Goal: Task Accomplishment & Management: Use online tool/utility

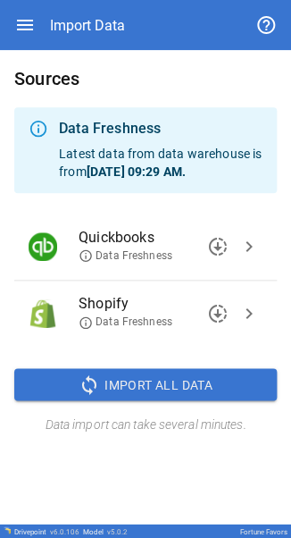
click at [243, 243] on span "chevron_right" at bounding box center [249, 246] width 21 height 21
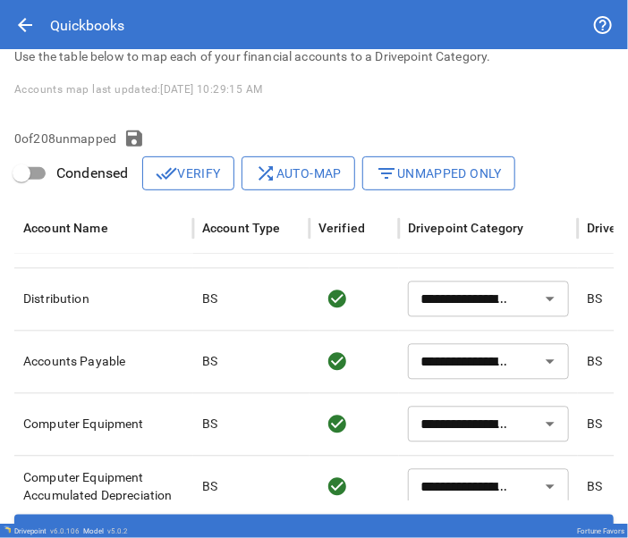
scroll to position [808, 0]
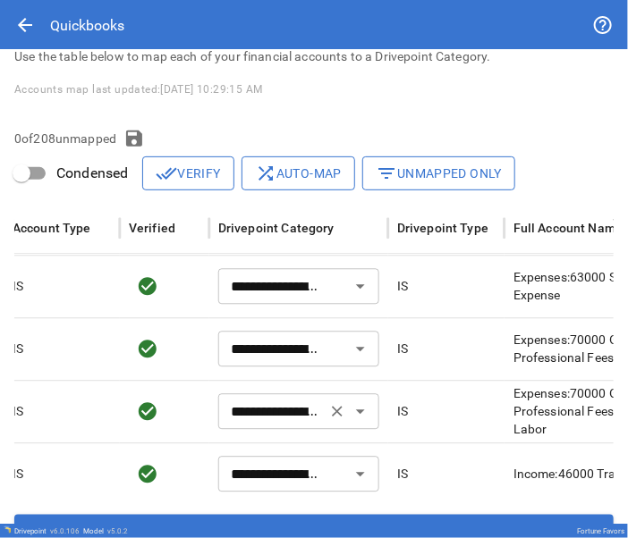
click at [291, 418] on button "Clear" at bounding box center [337, 412] width 25 height 25
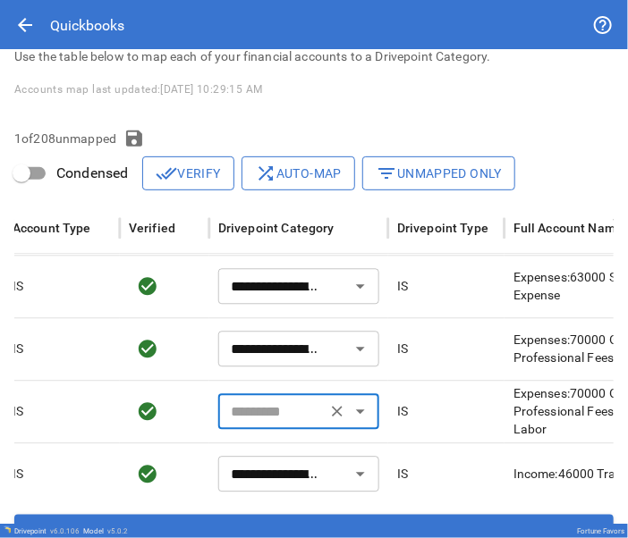
type input "**********"
click at [274, 419] on input "text" at bounding box center [284, 412] width 121 height 25
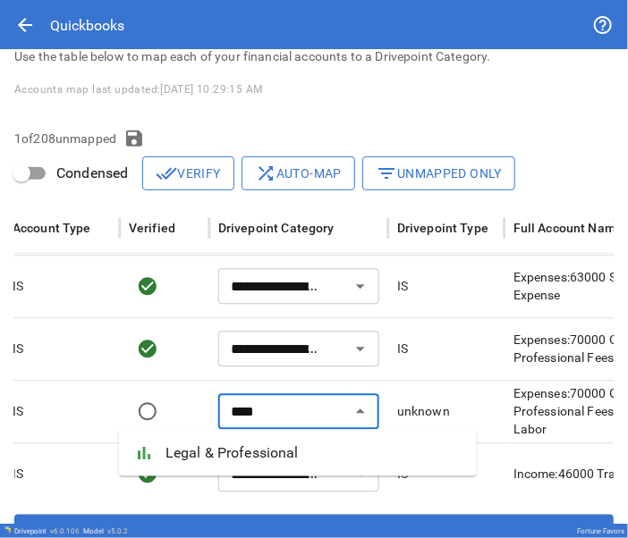
click at [250, 449] on span "Legal & Professional" at bounding box center [313, 453] width 297 height 21
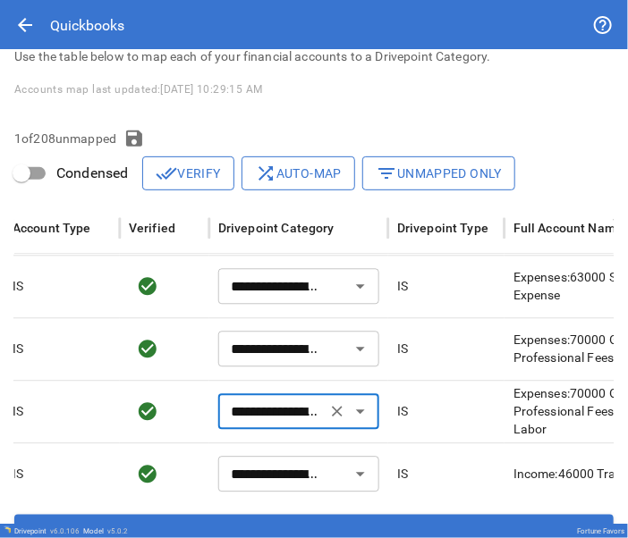
type input "**********"
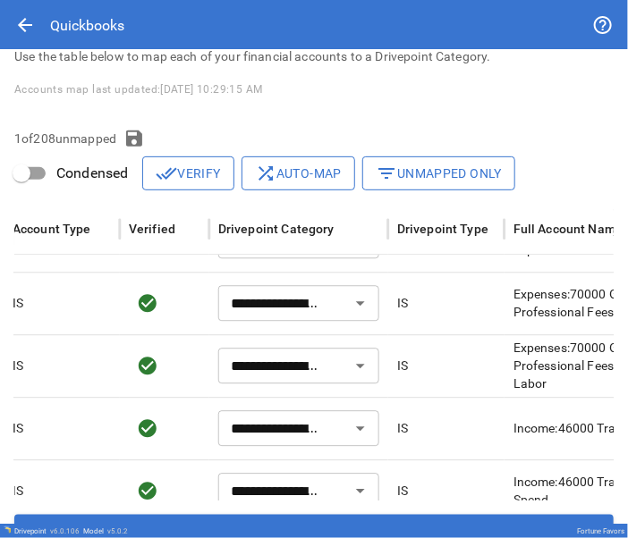
click at [132, 147] on icon "button" at bounding box center [133, 138] width 21 height 21
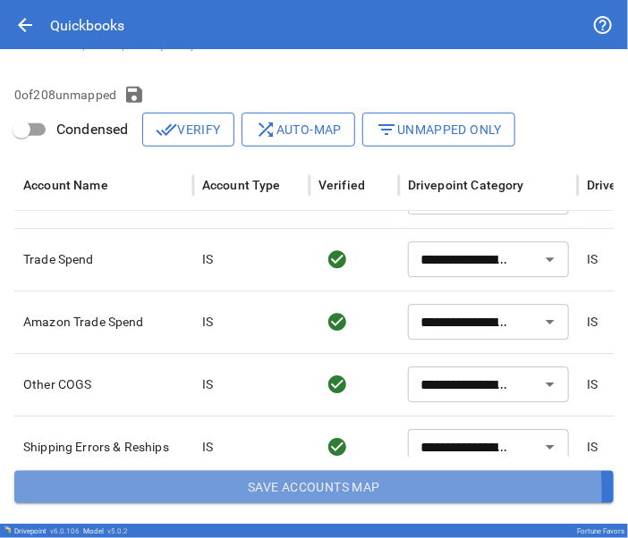
click at [291, 492] on button "Save Accounts Map" at bounding box center [313, 487] width 599 height 32
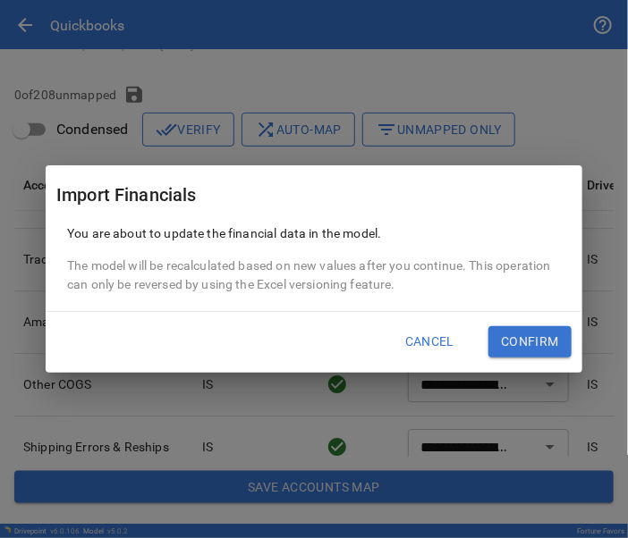
click at [291, 339] on button "Confirm" at bounding box center [529, 342] width 83 height 32
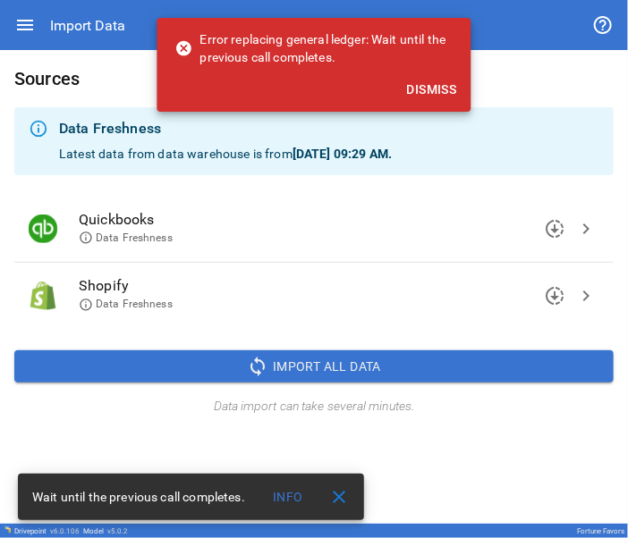
click at [291, 493] on span "close" at bounding box center [338, 496] width 21 height 21
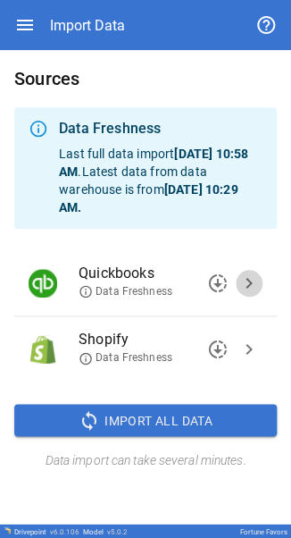
click at [92, 2] on span "chevron_right" at bounding box center [249, 283] width 21 height 21
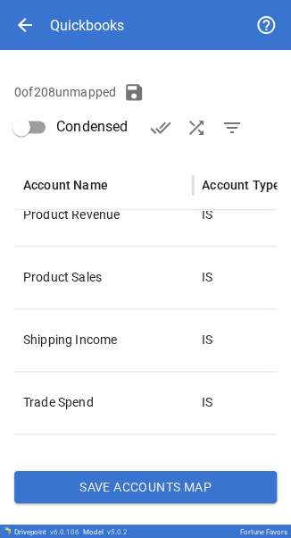
scroll to position [81, 0]
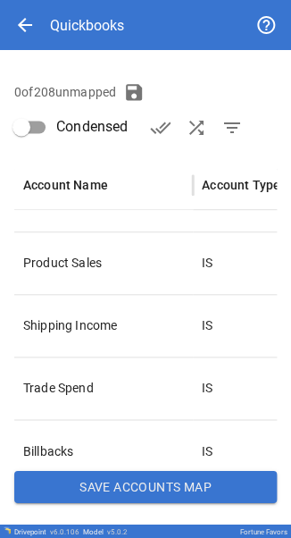
click at [92, 2] on button "Save Accounts Map" at bounding box center [145, 486] width 263 height 32
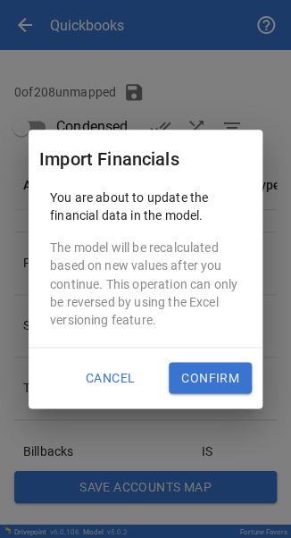
drag, startPoint x: 49, startPoint y: 10, endPoint x: 210, endPoint y: 346, distance: 372.7
click at [92, 2] on div at bounding box center [146, 347] width 234 height 1
click at [92, 2] on button "Confirm" at bounding box center [210, 378] width 83 height 32
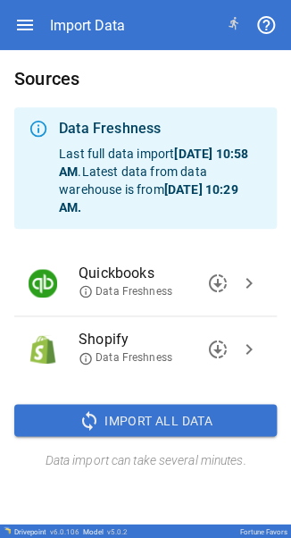
scroll to position [0, 0]
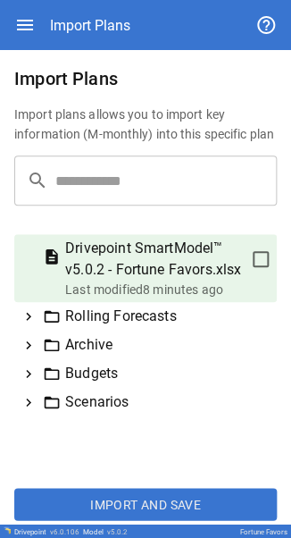
click at [32, 2] on icon at bounding box center [29, 374] width 16 height 16
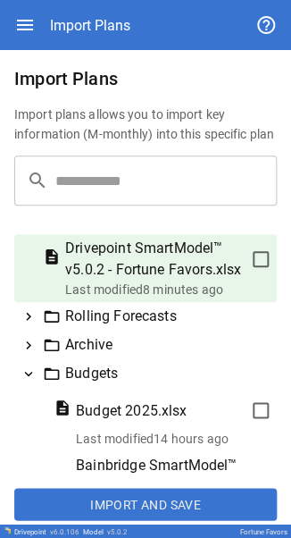
scroll to position [159, 0]
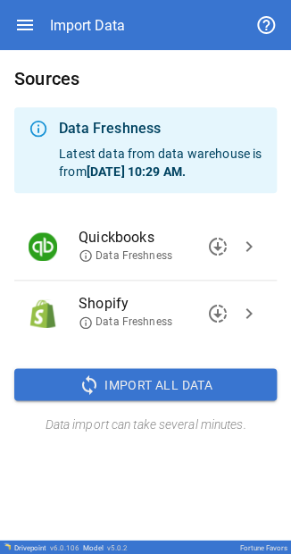
click at [92, 2] on button "chevron_right" at bounding box center [249, 246] width 27 height 27
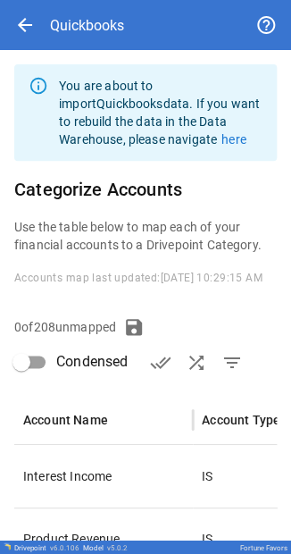
type input "**********"
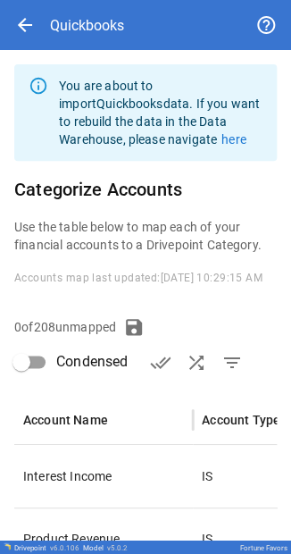
type input "**********"
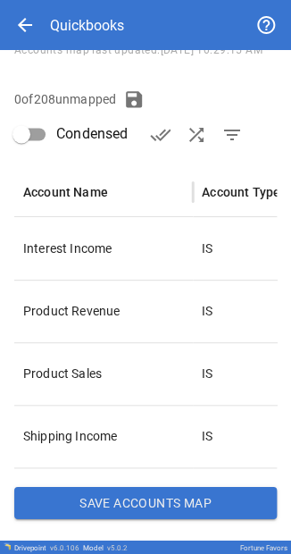
click at [92, 2] on button "Save Accounts Map" at bounding box center [145, 502] width 263 height 32
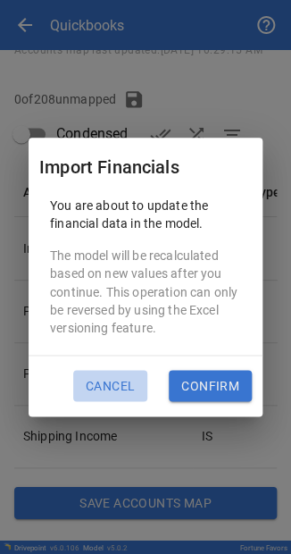
click at [92, 2] on button "Cancel" at bounding box center [110, 386] width 74 height 32
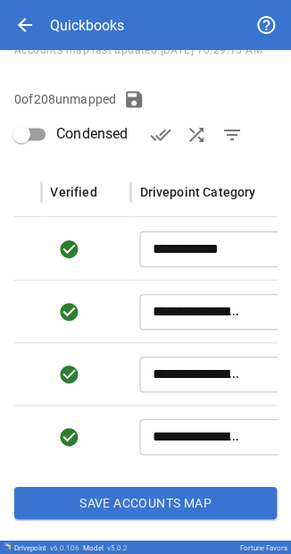
scroll to position [0, 279]
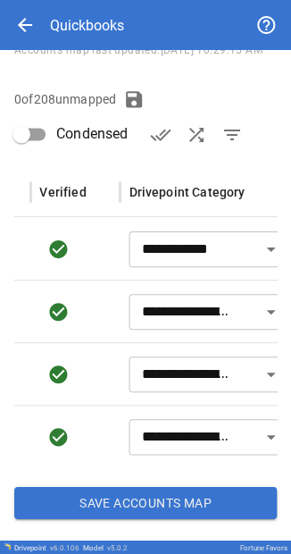
click at [92, 2] on div "Drivepoint Category" at bounding box center [187, 192] width 116 height 14
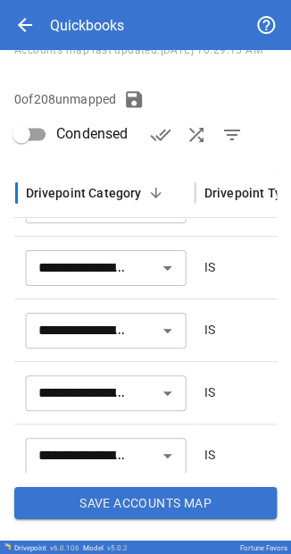
scroll to position [0, 0]
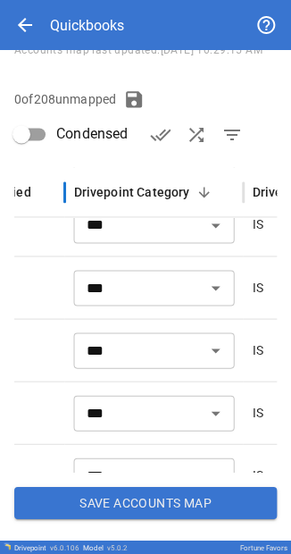
type input "**********"
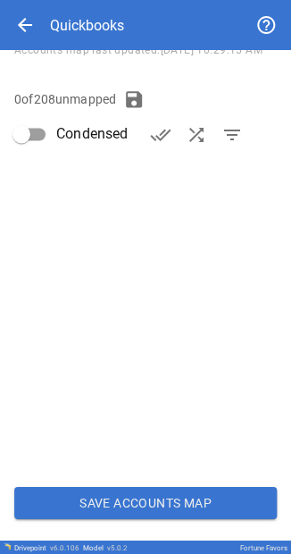
type input "**********"
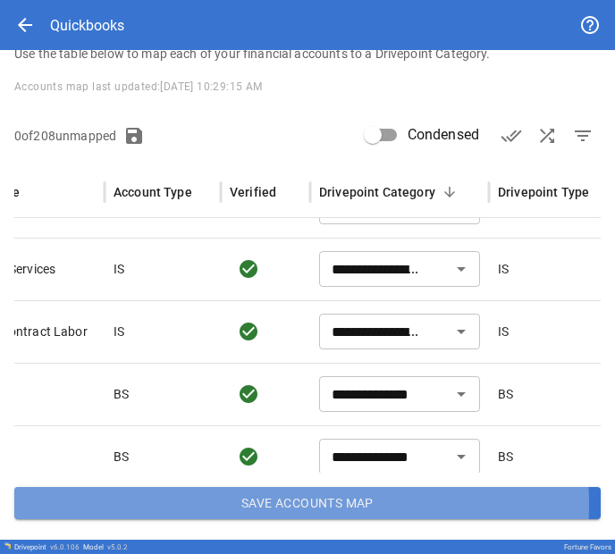
click at [92, 2] on button "Save Accounts Map" at bounding box center [307, 503] width 586 height 32
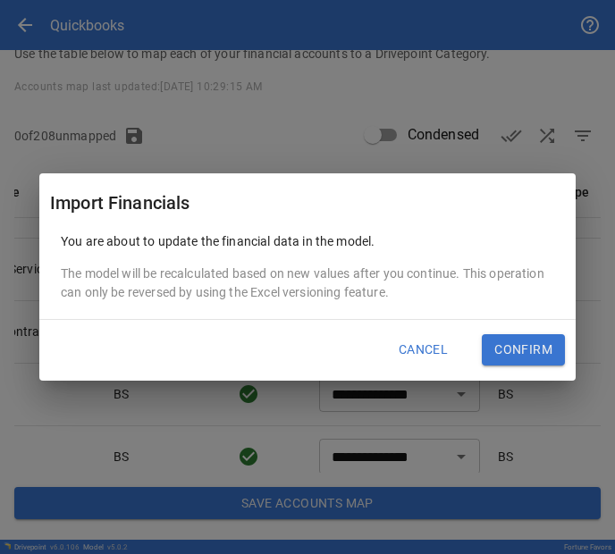
click at [92, 2] on button "Confirm" at bounding box center [523, 350] width 83 height 32
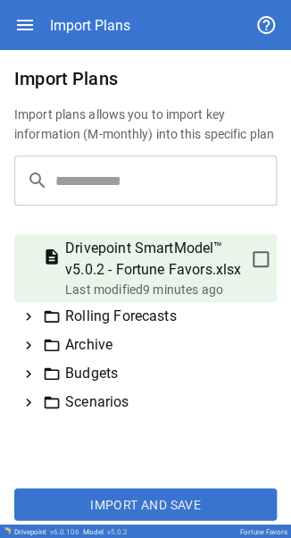
scroll to position [9, 0]
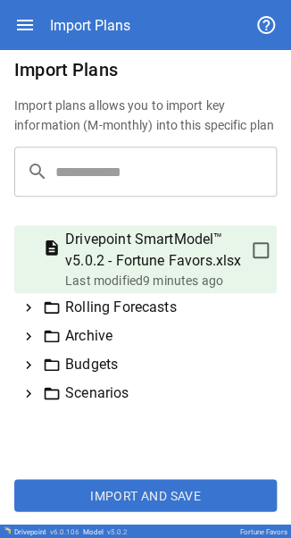
click at [29, 369] on icon at bounding box center [28, 365] width 5 height 8
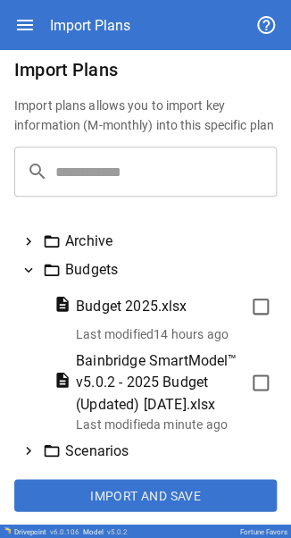
scroll to position [159, 0]
click at [207, 373] on span "Bainbridge SmartModel™ v5.0.2 - 2025 Budget (Updated) 08.22.2025.xlsx" at bounding box center [159, 382] width 166 height 64
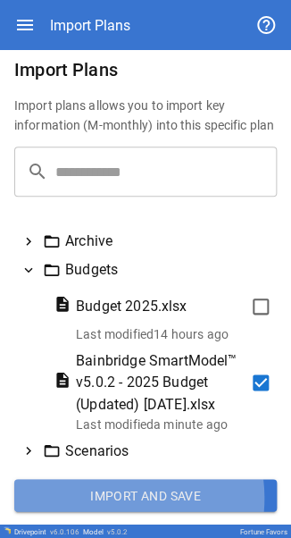
click at [104, 497] on button "Import and Save" at bounding box center [145, 495] width 263 height 32
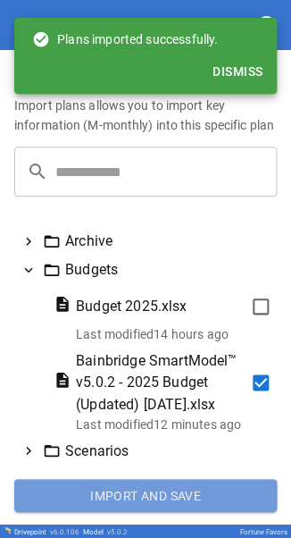
click at [159, 493] on button "Import and Save" at bounding box center [145, 495] width 263 height 32
